Goal: Navigation & Orientation: Find specific page/section

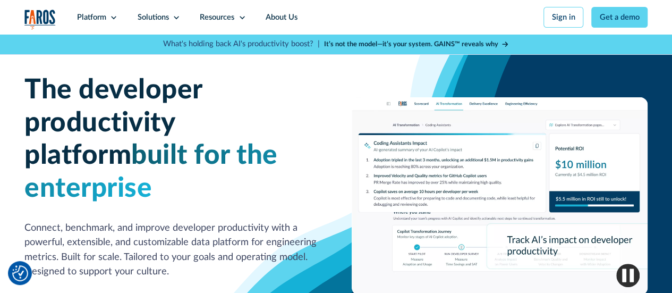
click at [672, 28] on html "We value your privacy We use cookies to enhance your browsing experience, serve…" at bounding box center [336, 146] width 672 height 293
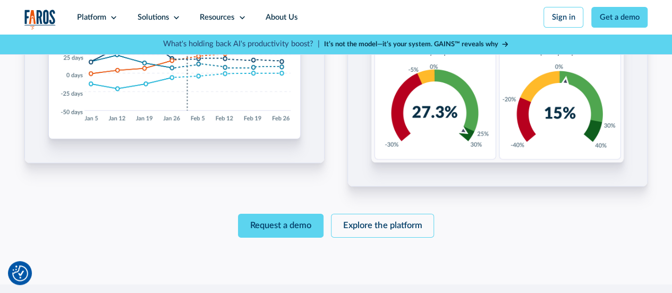
scroll to position [1580, 0]
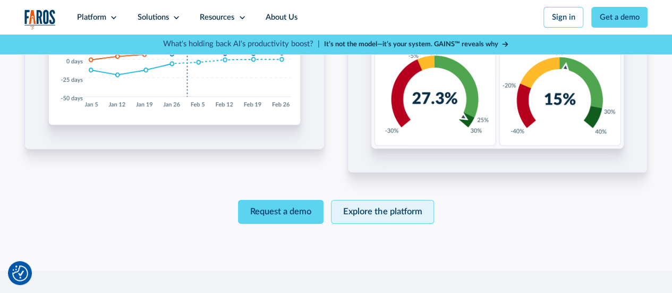
click at [358, 200] on link "Explore the platform" at bounding box center [382, 212] width 103 height 24
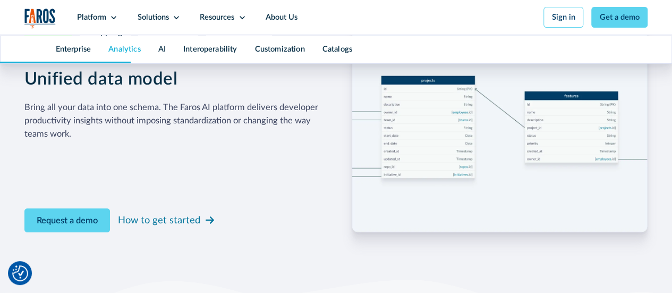
scroll to position [1807, 0]
